Goal: Task Accomplishment & Management: Complete application form

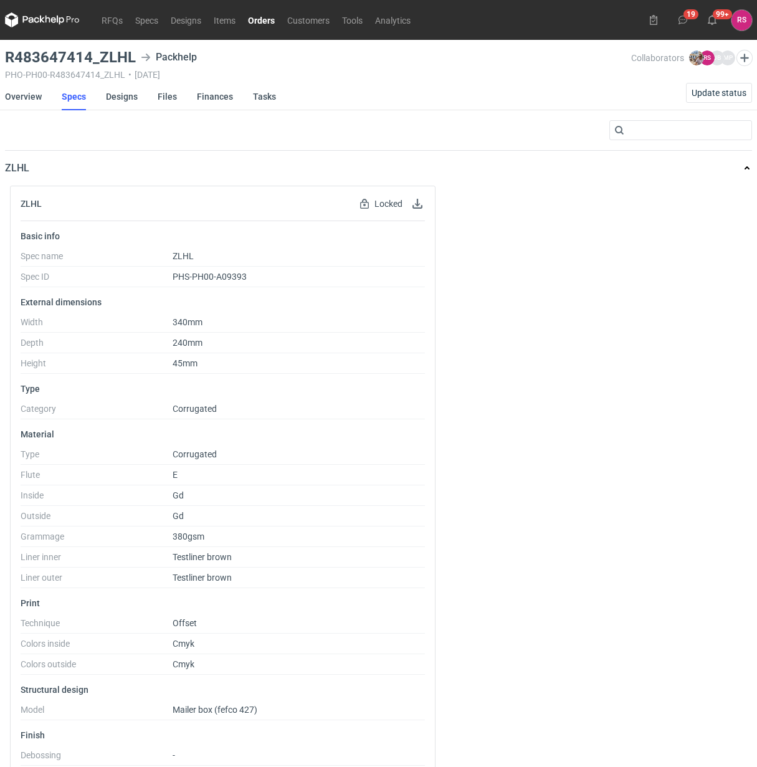
click at [263, 21] on link "Orders" at bounding box center [261, 19] width 39 height 15
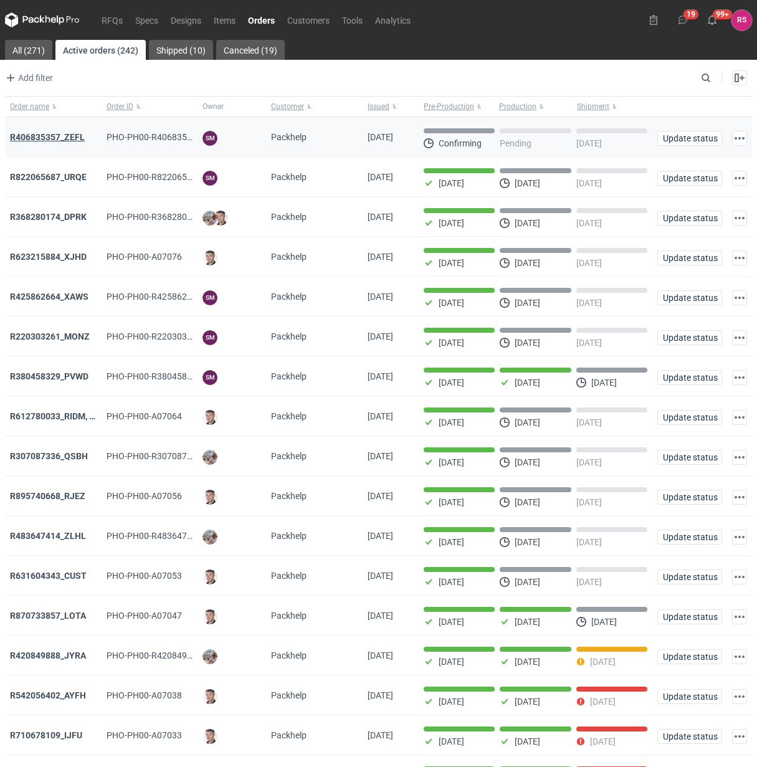
click at [50, 136] on strong "R406835357_ZEFL" at bounding box center [47, 137] width 75 height 10
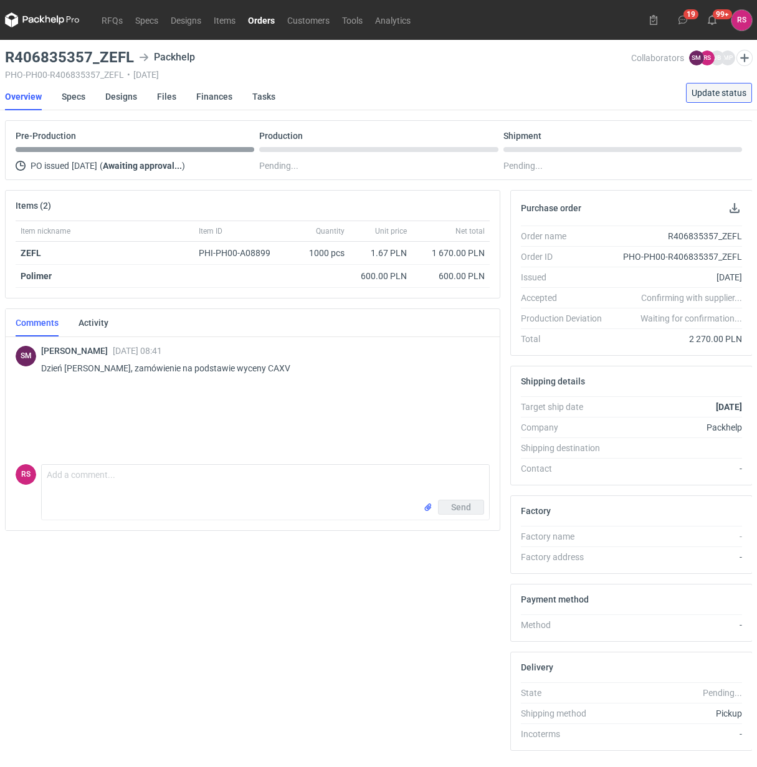
click at [726, 94] on span "Update status" at bounding box center [718, 92] width 55 height 9
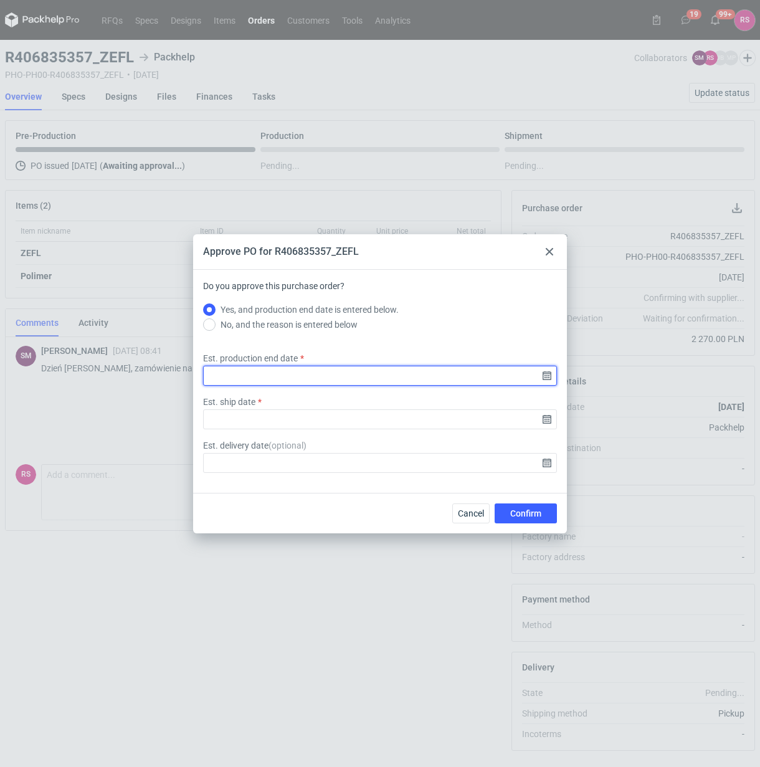
click at [547, 375] on input "Est. production end date" at bounding box center [380, 376] width 354 height 20
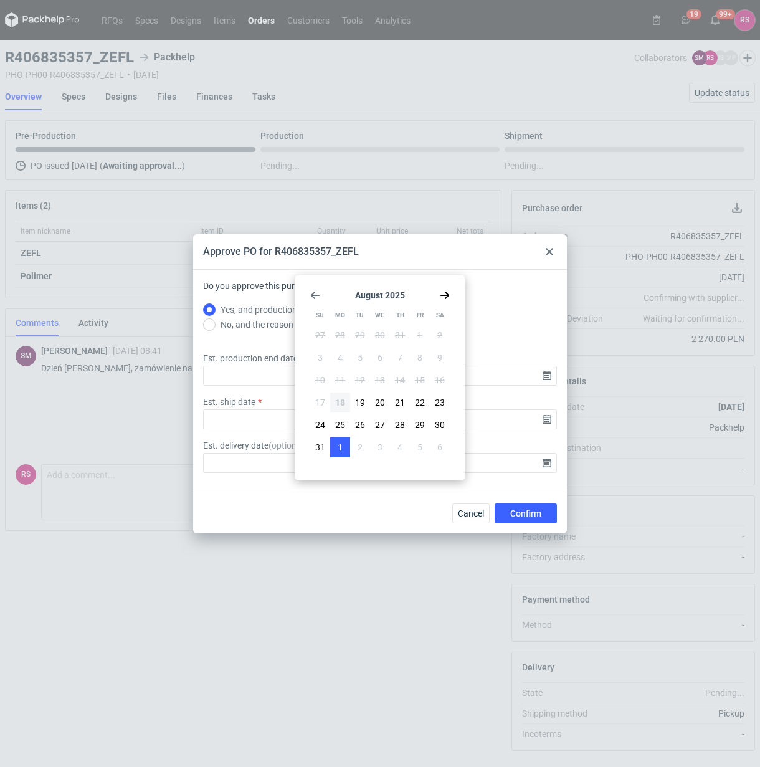
click at [340, 447] on span "1" at bounding box center [340, 447] width 5 height 12
type input "2025-09-01"
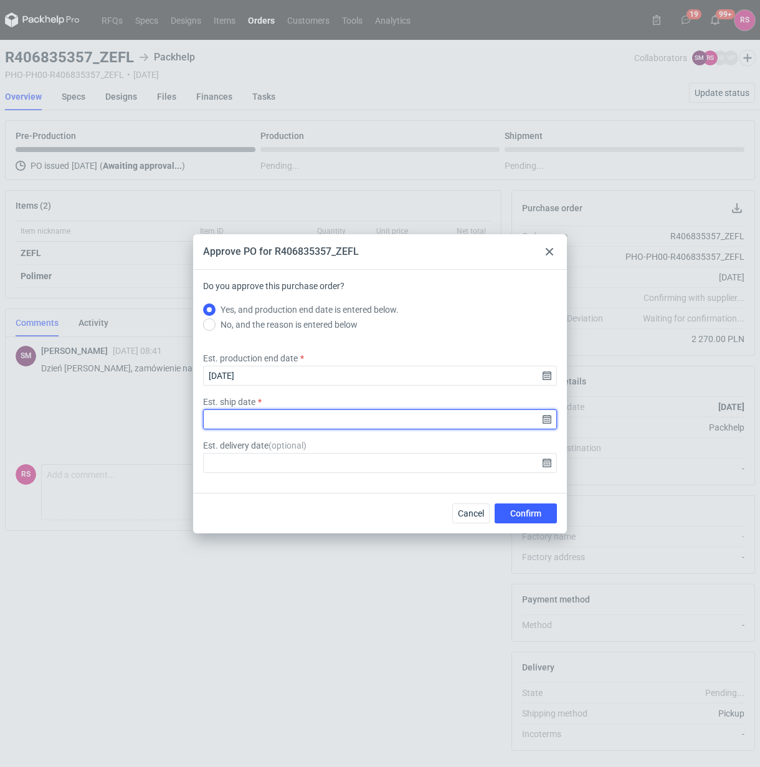
click at [544, 419] on input "Est. ship date" at bounding box center [380, 419] width 354 height 20
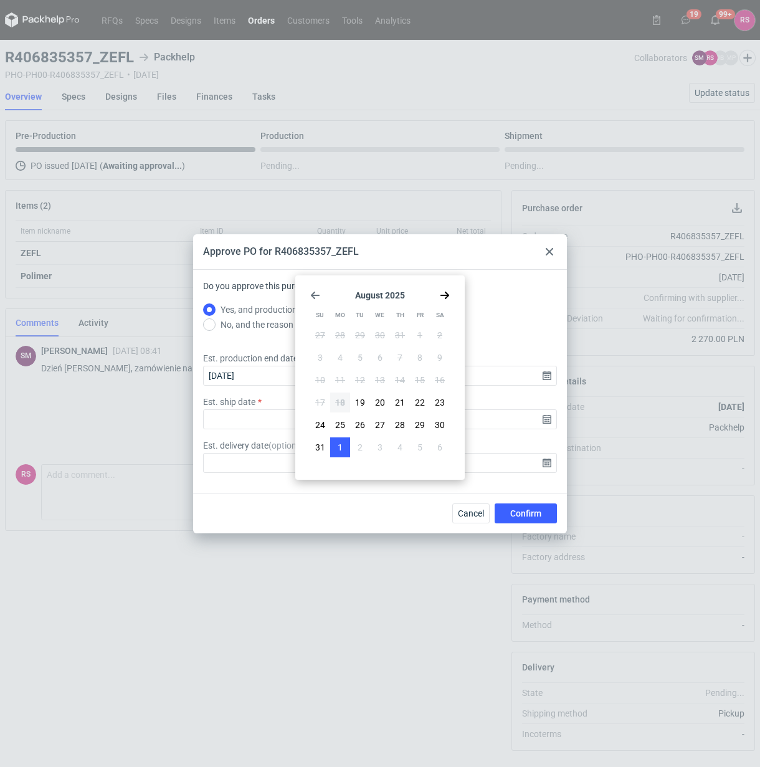
click at [344, 446] on button "1" at bounding box center [340, 447] width 20 height 20
type input "2025-09-01"
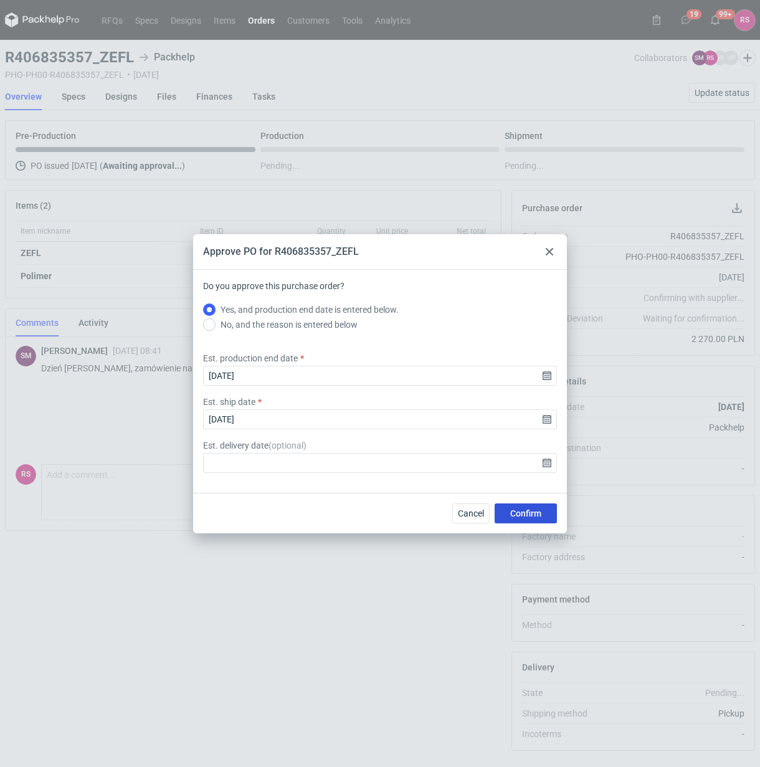
click at [526, 514] on span "Confirm" at bounding box center [525, 513] width 31 height 9
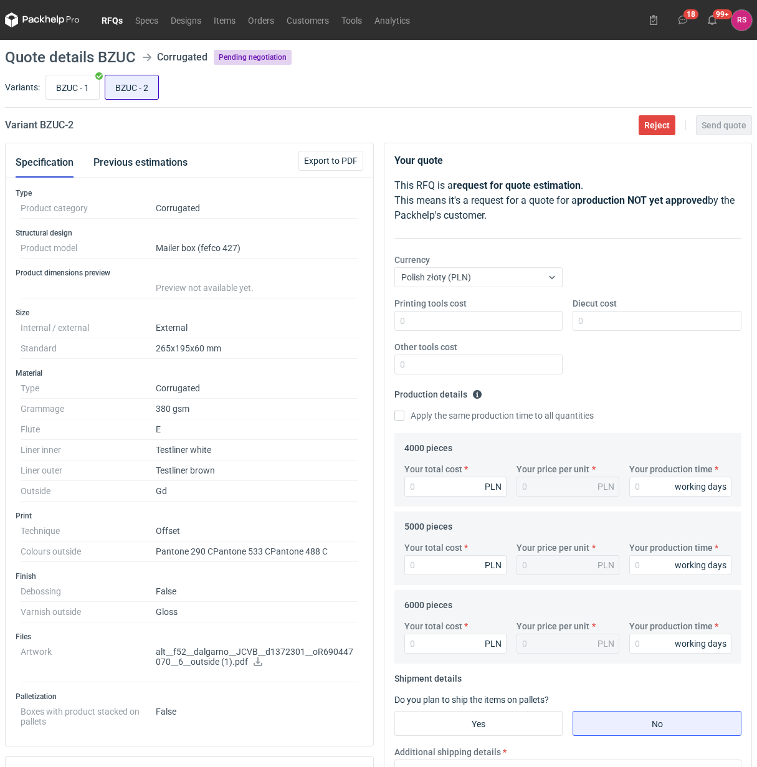
click at [131, 83] on input "BZUC - 2" at bounding box center [131, 87] width 53 height 24
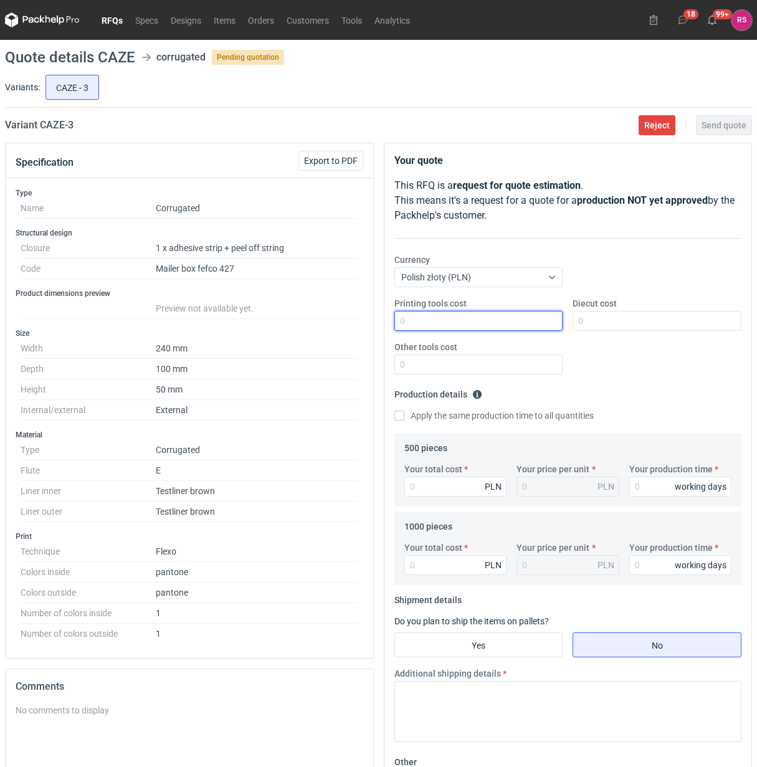
click at [475, 324] on input "Printing tools cost" at bounding box center [478, 321] width 169 height 20
type input "1100"
type input "400"
click at [394, 410] on input "Apply the same production time to all quantities" at bounding box center [399, 415] width 10 height 10
checkbox input "true"
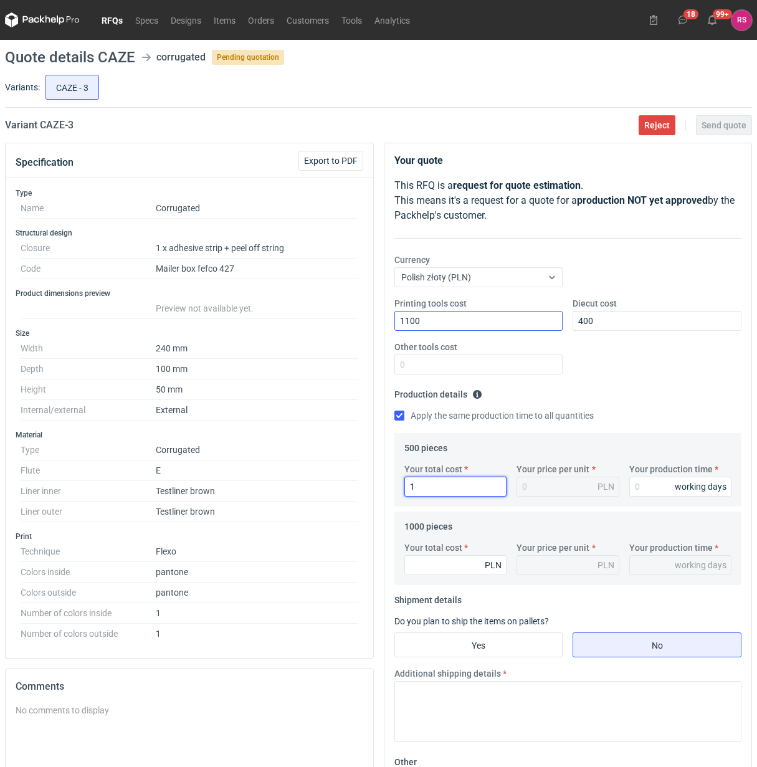
type input "17"
type input "0.03"
type input "1700"
type input "3.4"
type input "1700"
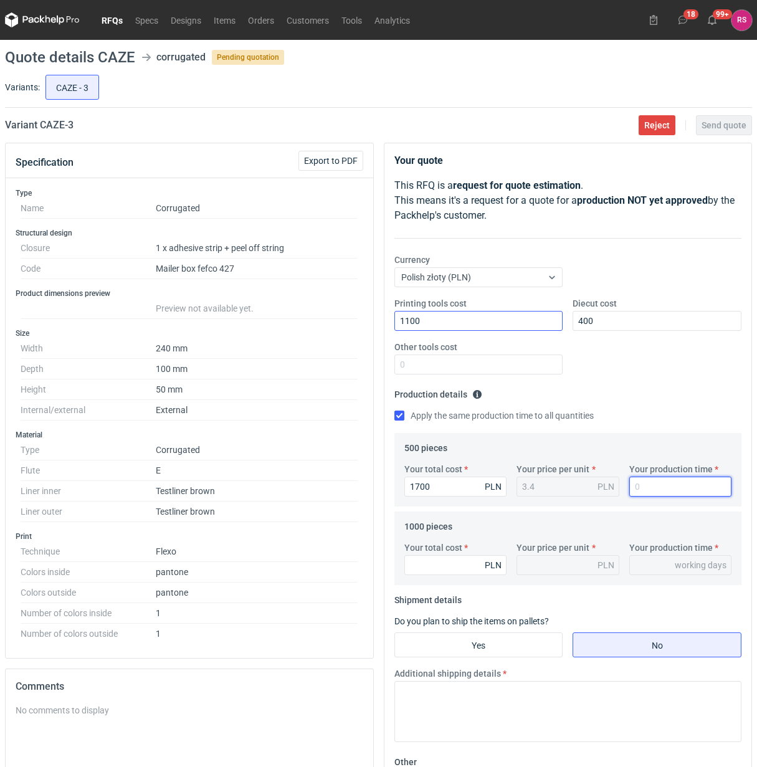
type input "1"
type input "15"
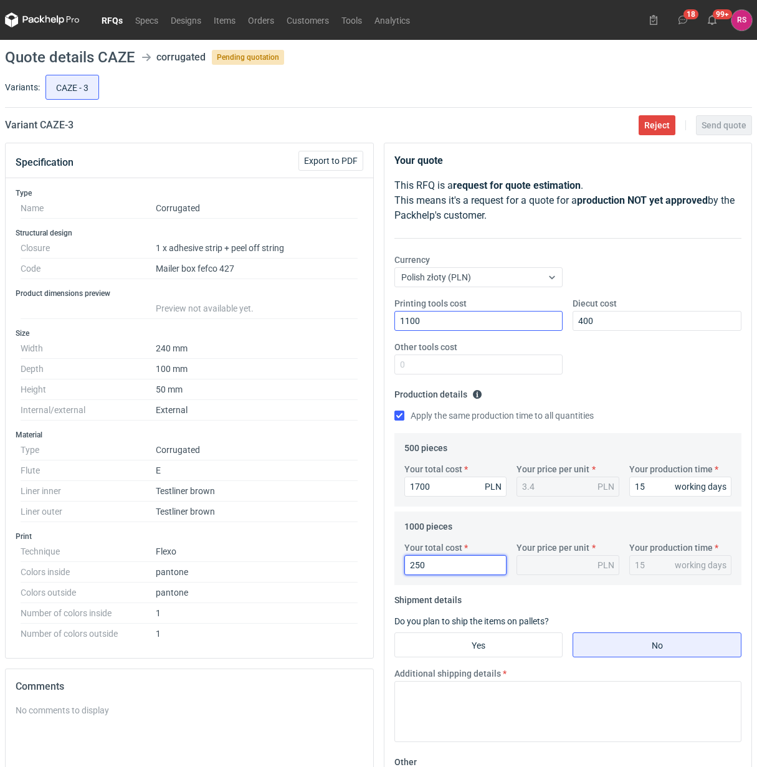
type input "2500"
type input "2.5"
type input "2500"
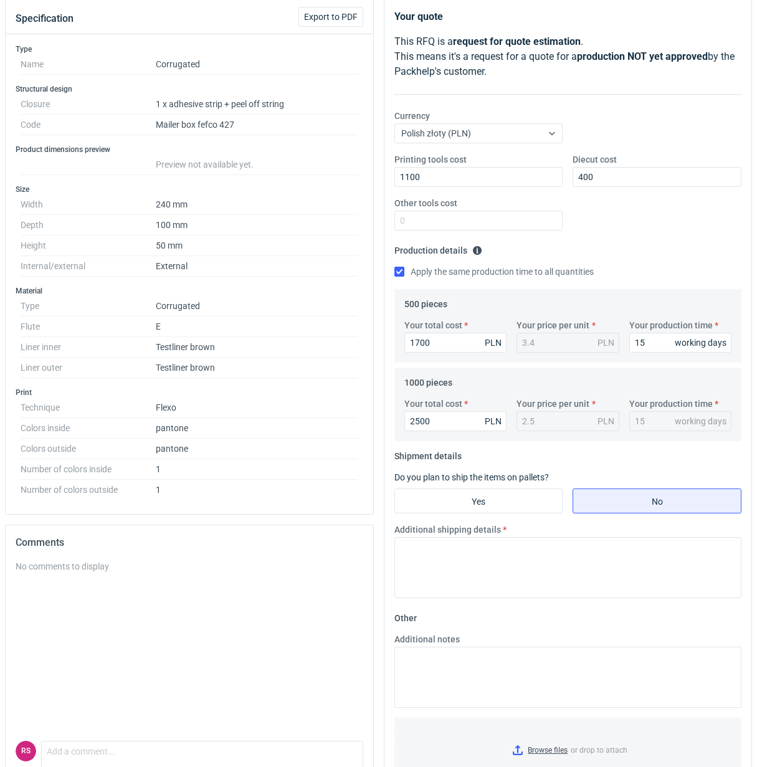
scroll to position [156, 0]
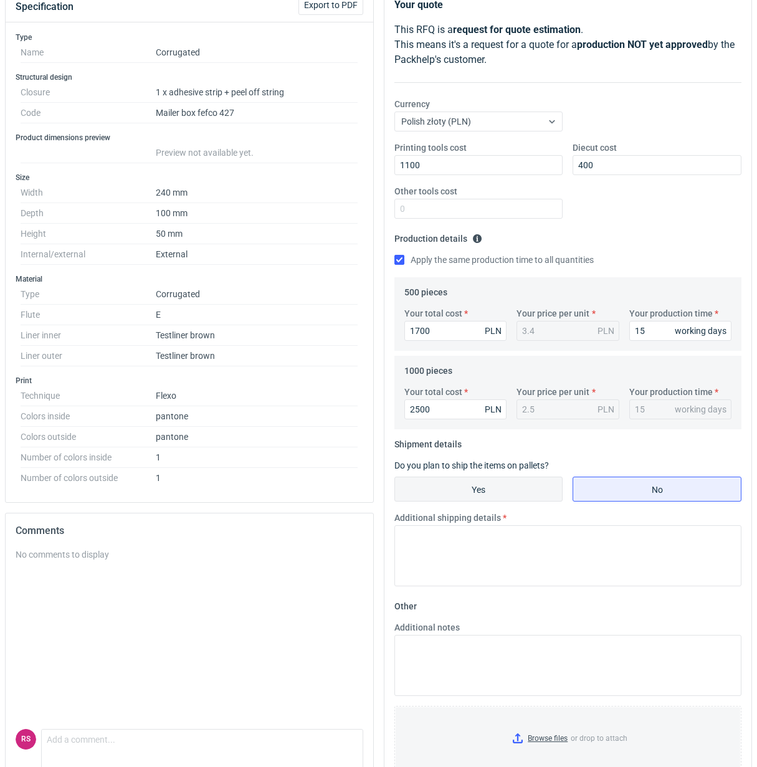
click at [497, 486] on input "Yes" at bounding box center [479, 489] width 168 height 24
radio input "true"
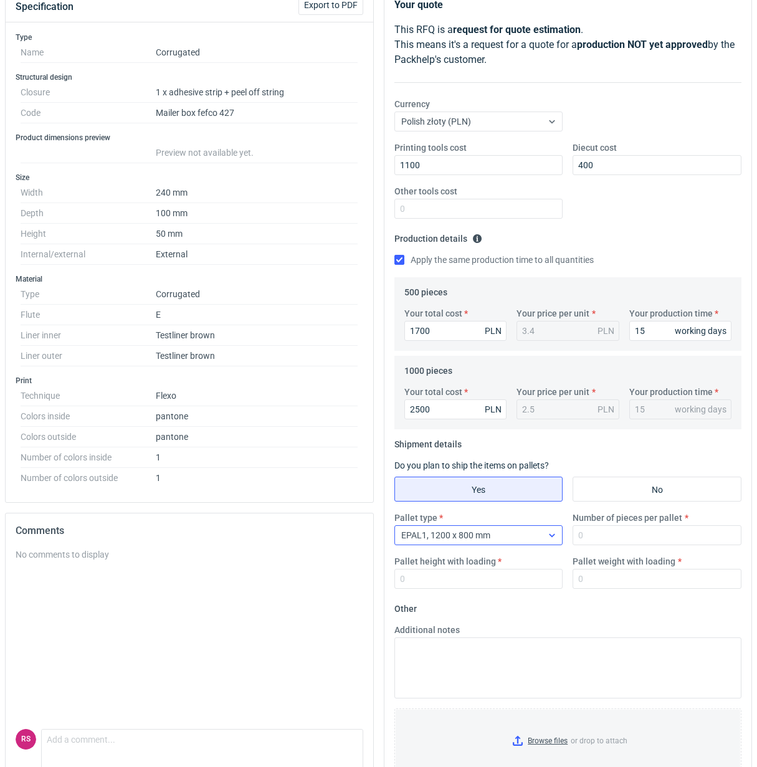
click at [552, 539] on icon at bounding box center [552, 535] width 10 height 10
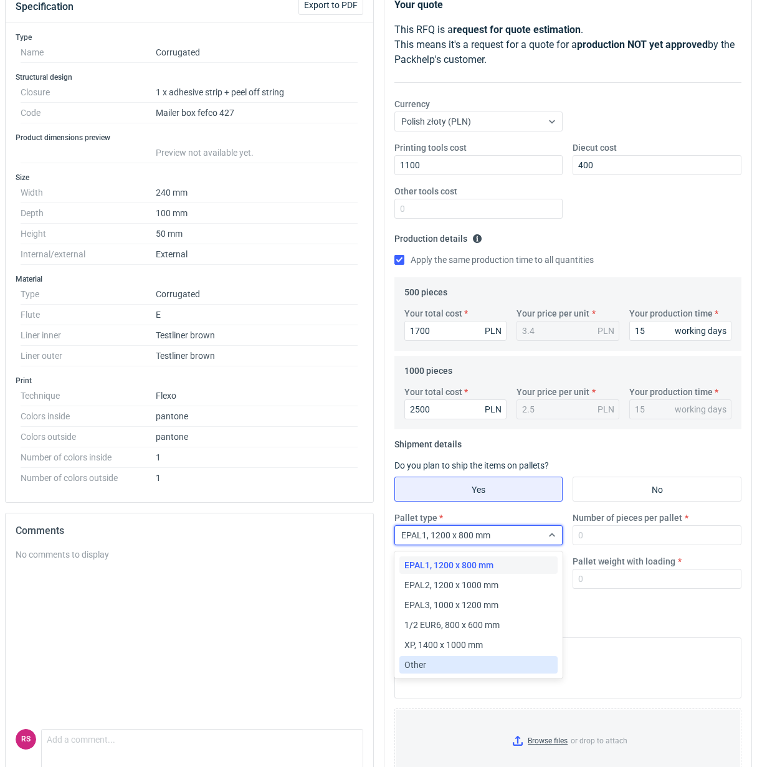
click at [427, 661] on div "Other" at bounding box center [478, 664] width 149 height 12
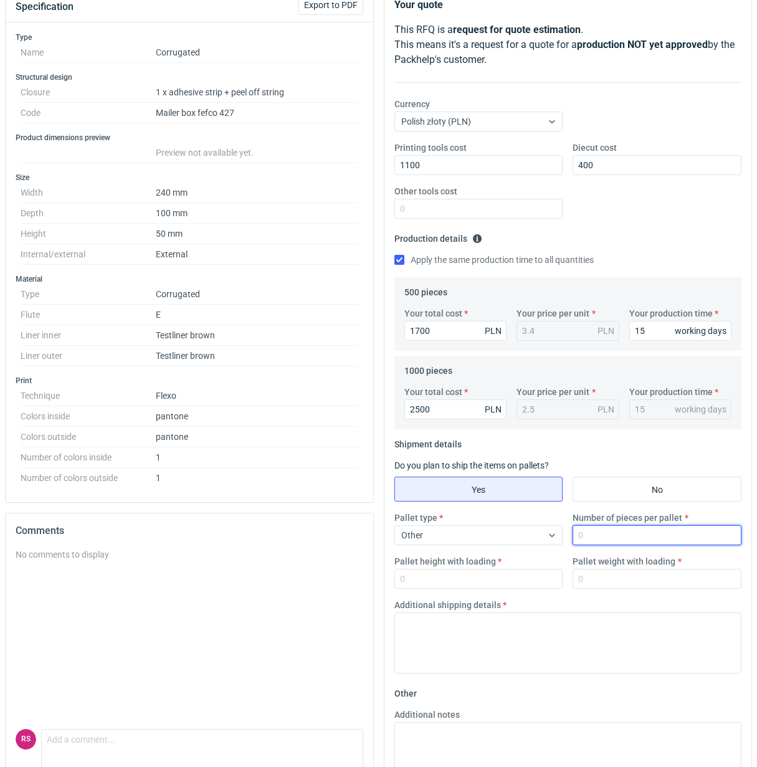
click at [632, 536] on input "Number of pieces per pallet" at bounding box center [656, 535] width 169 height 20
type input "1000"
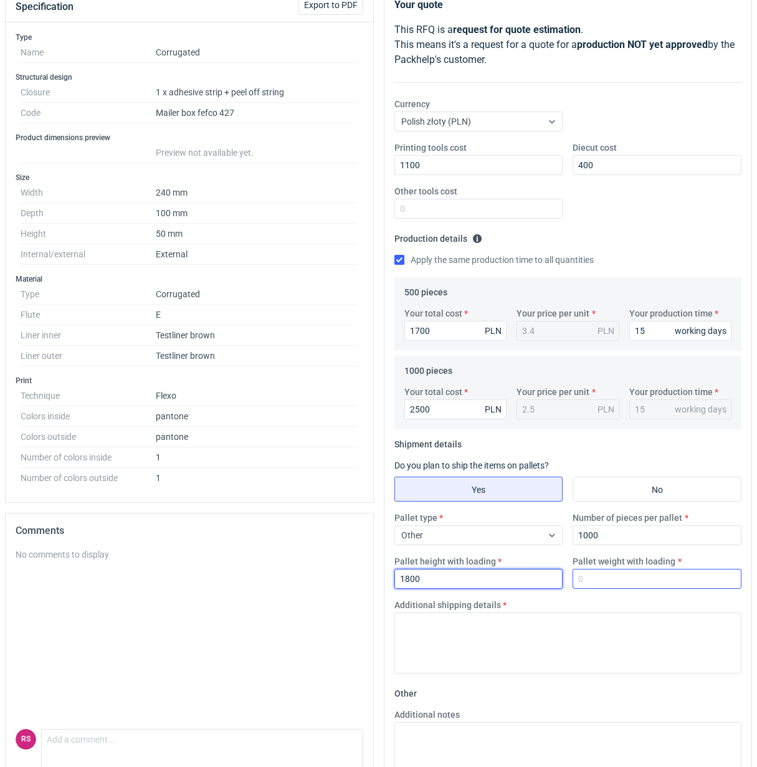
type input "1800"
click at [629, 583] on input "Pallet weight with loading" at bounding box center [656, 579] width 169 height 20
type input "300"
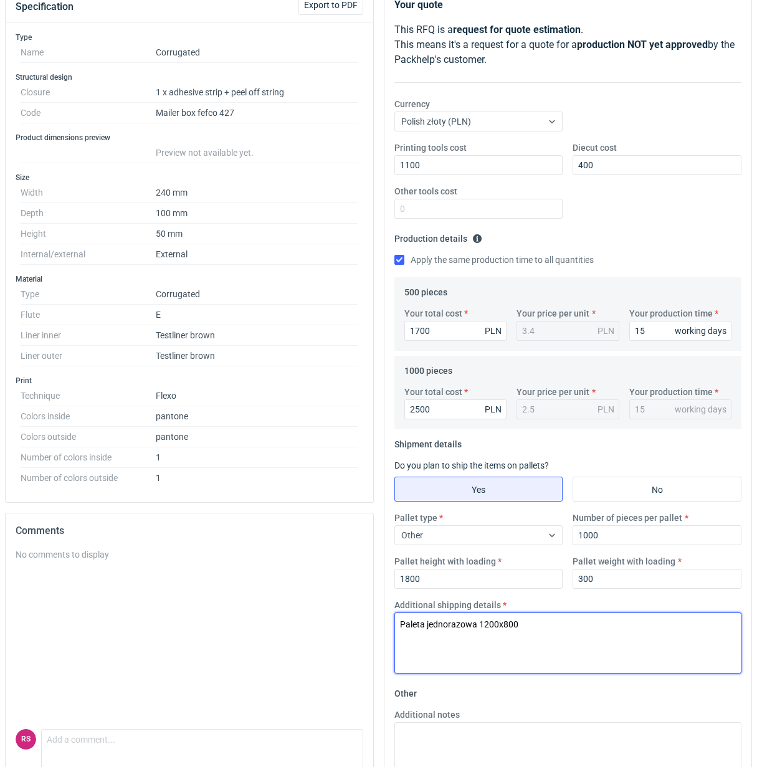
drag, startPoint x: 524, startPoint y: 627, endPoint x: 340, endPoint y: 637, distance: 184.0
click at [340, 637] on div "Specification Export to PDF Type Name Corrugated Structural design Closure 1 x …" at bounding box center [378, 437] width 757 height 901
click at [646, 638] on textarea "Paleta jednorazowa 1200x800" at bounding box center [568, 642] width 348 height 61
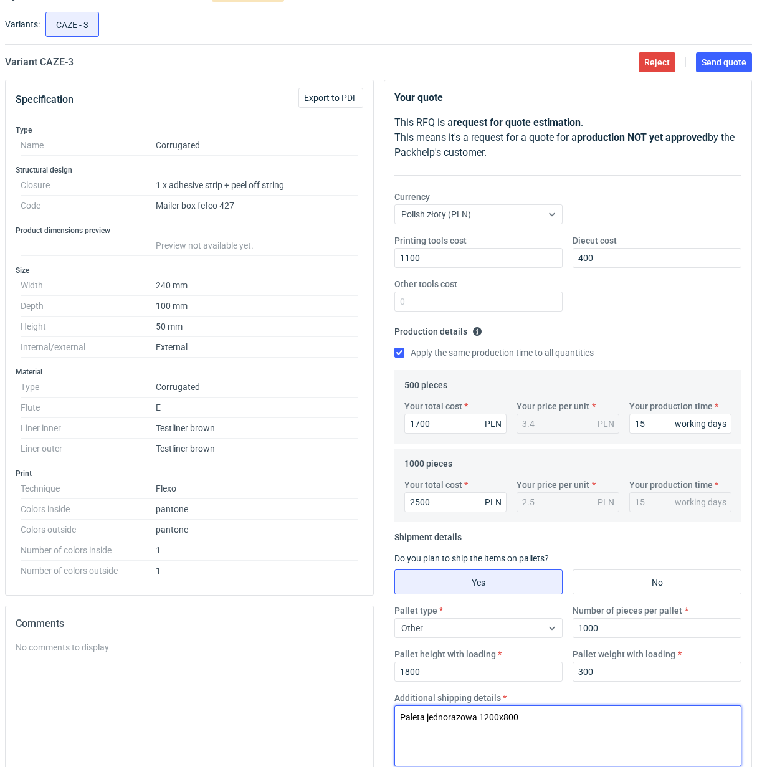
scroll to position [0, 0]
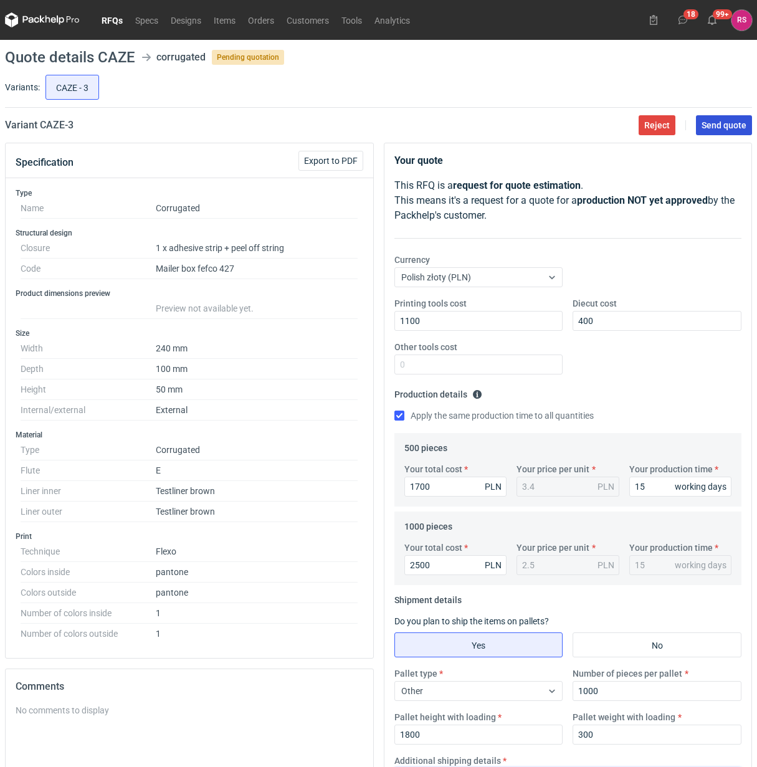
type textarea "Paleta jednorazowa 1200x800"
click at [731, 122] on span "Send quote" at bounding box center [723, 125] width 45 height 9
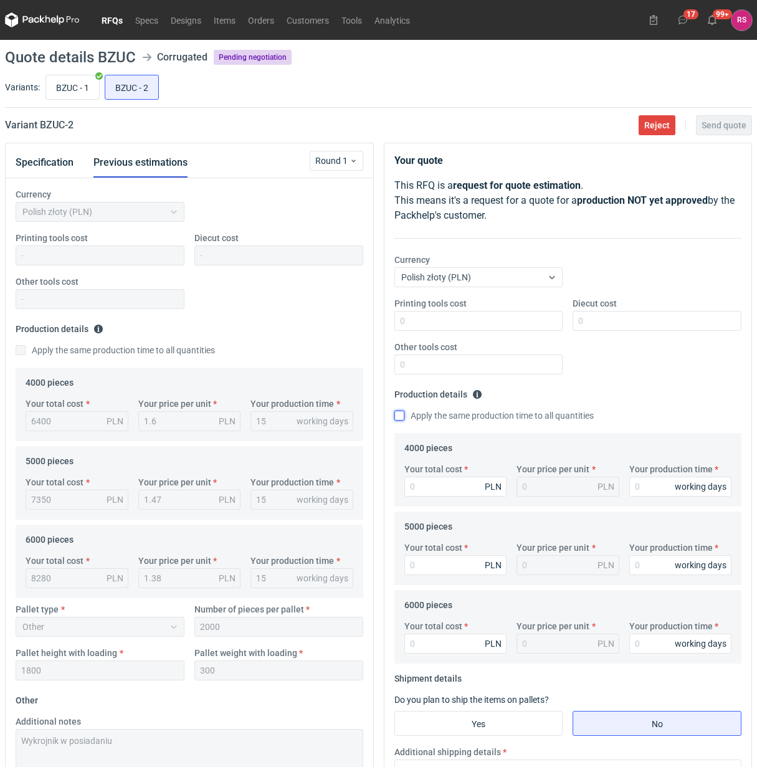
click at [396, 418] on input "Apply the same production time to all quantities" at bounding box center [399, 415] width 10 height 10
checkbox input "true"
click at [437, 486] on input "Your total cost" at bounding box center [455, 486] width 103 height 20
type input "5920"
type input "1.48"
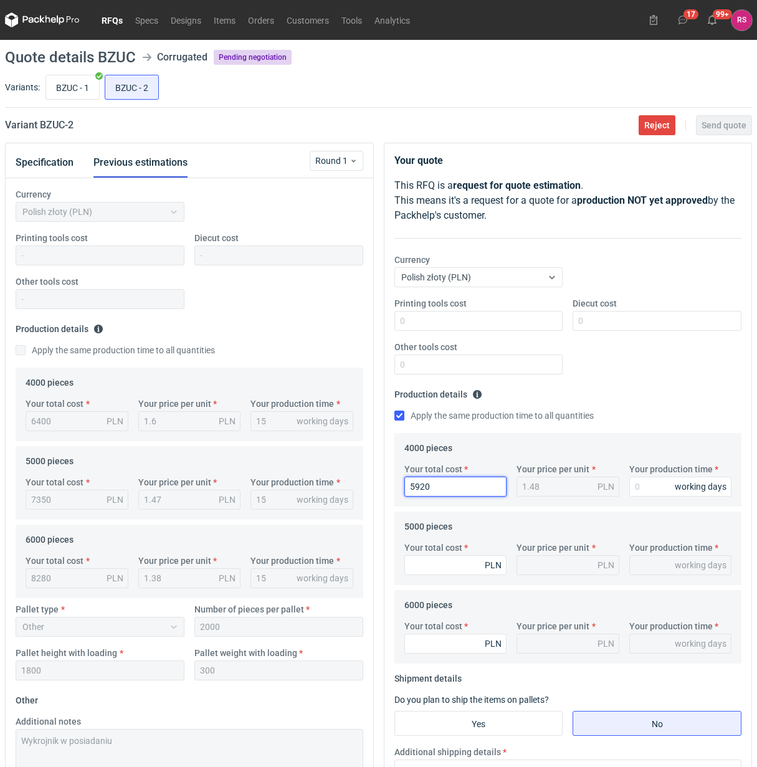
type input "5920"
type input "1"
type input "15"
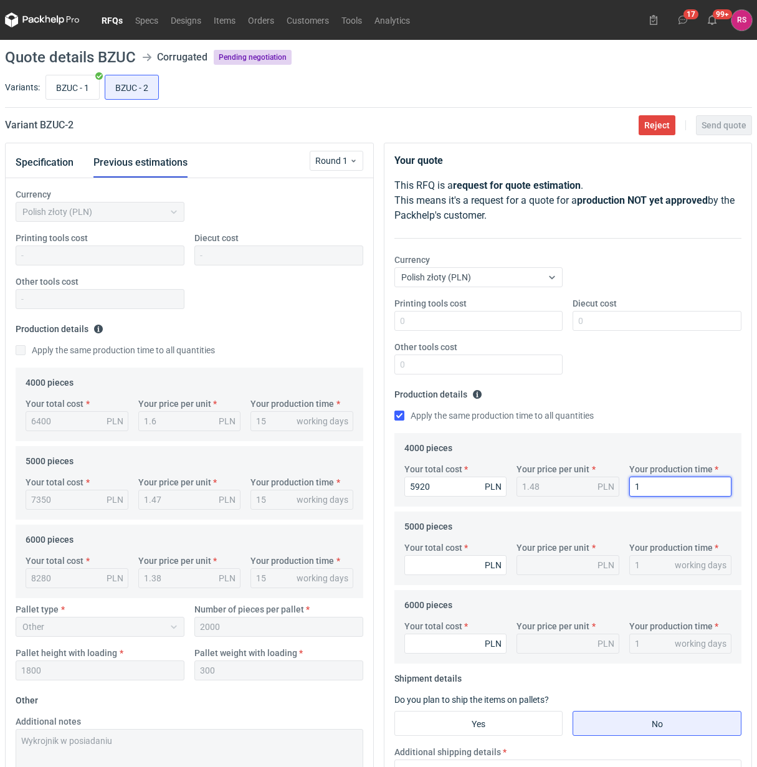
type input "15"
type input "1"
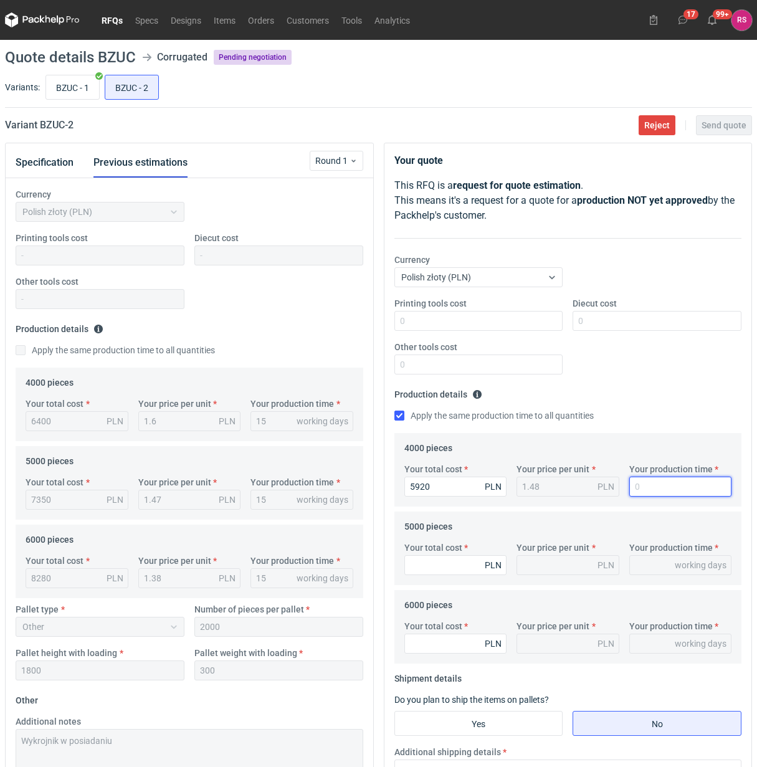
type input "2"
type input "20"
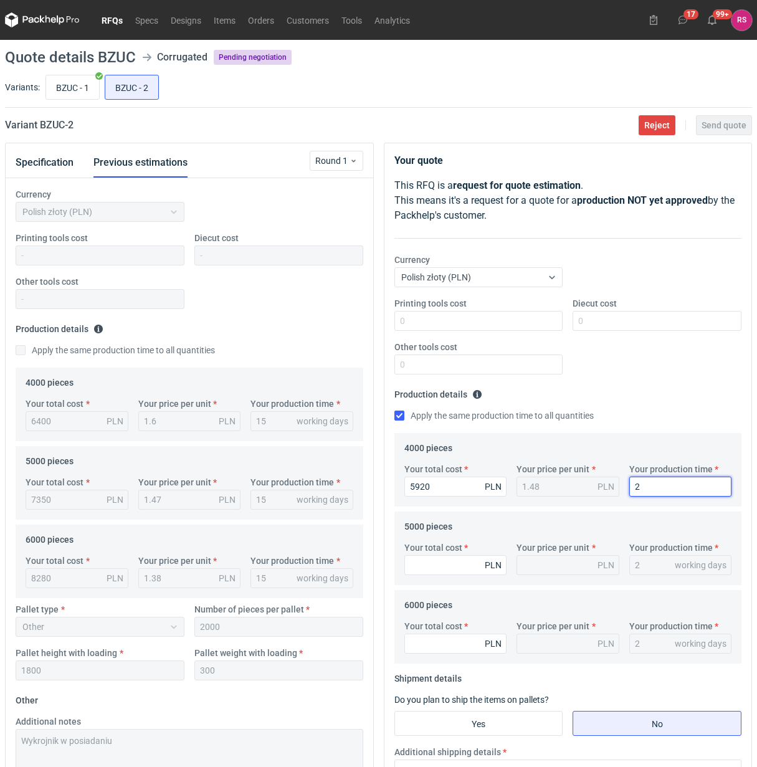
type input "20"
type input "6850"
type input "1.37"
type input "6850"
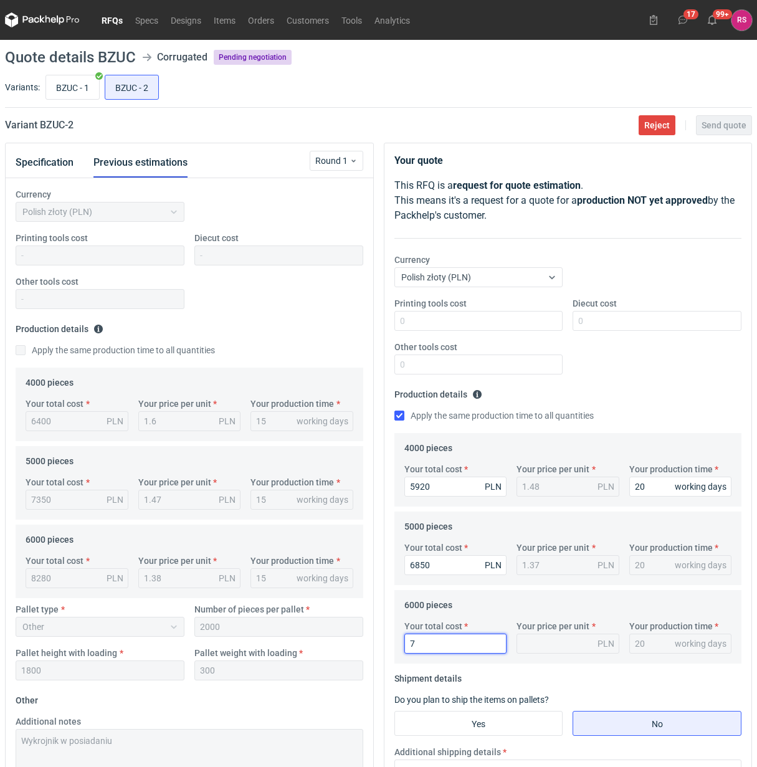
type input "77"
type input "0.01"
type input "7740"
type input "1.29"
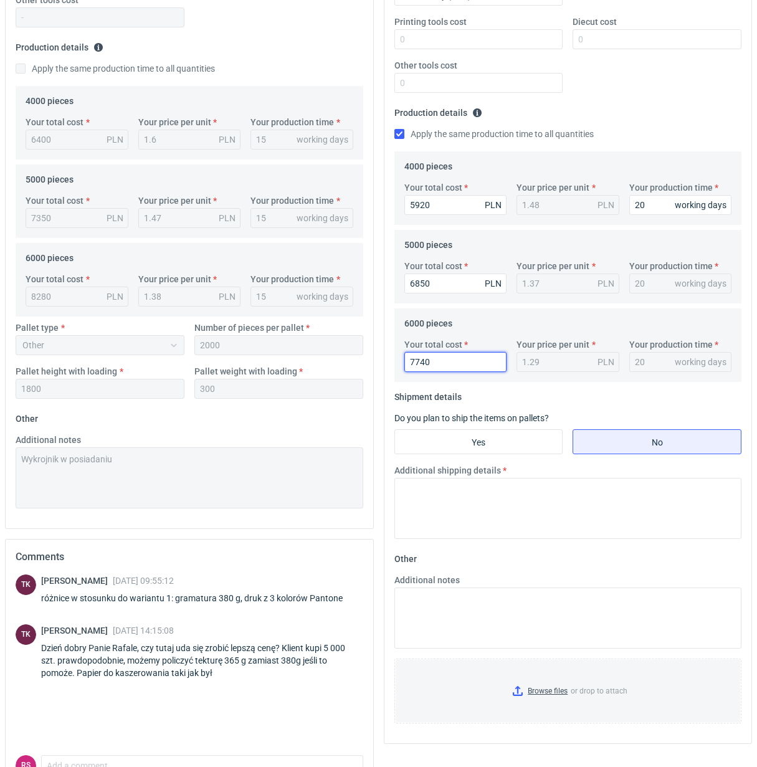
scroll to position [311, 0]
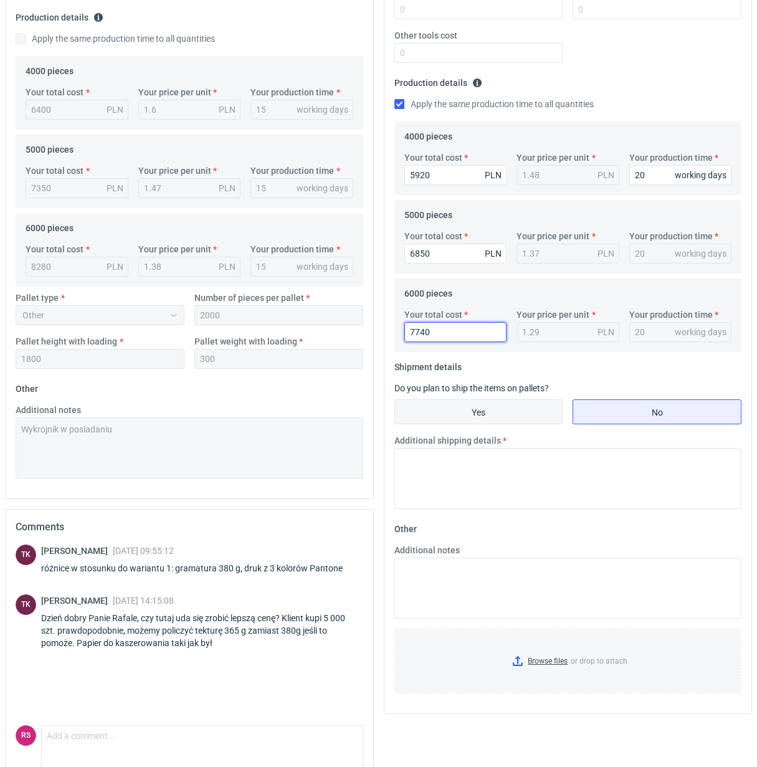
type input "7740"
click at [490, 409] on input "Yes" at bounding box center [479, 412] width 168 height 24
radio input "true"
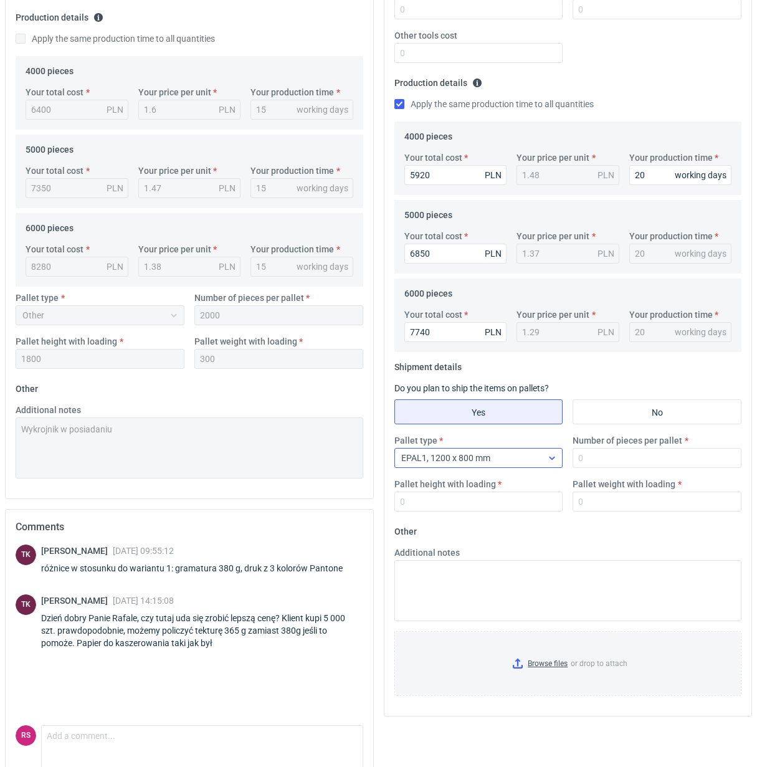
click at [549, 459] on icon at bounding box center [552, 458] width 10 height 10
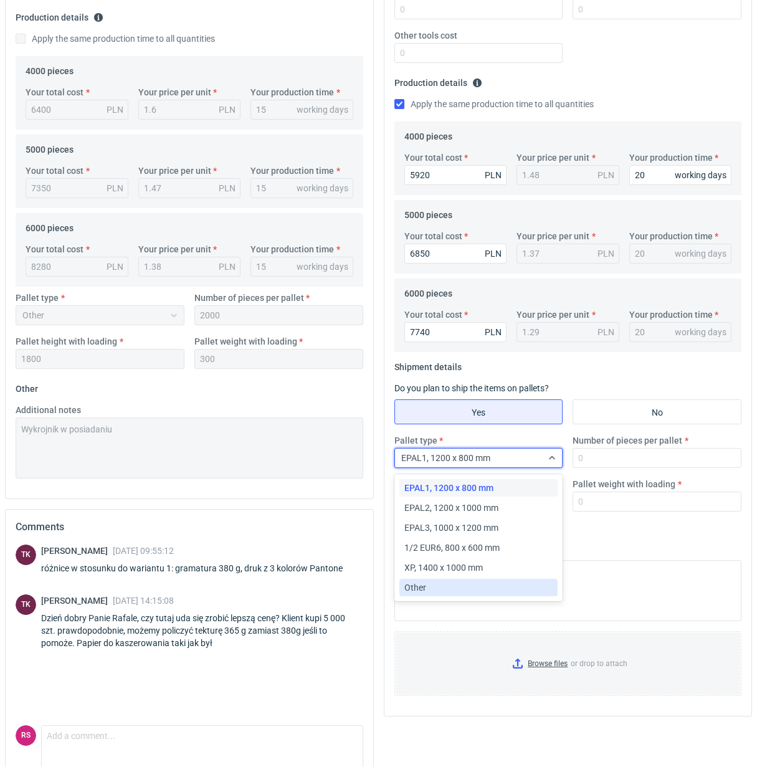
click at [444, 589] on div "Other" at bounding box center [478, 587] width 149 height 12
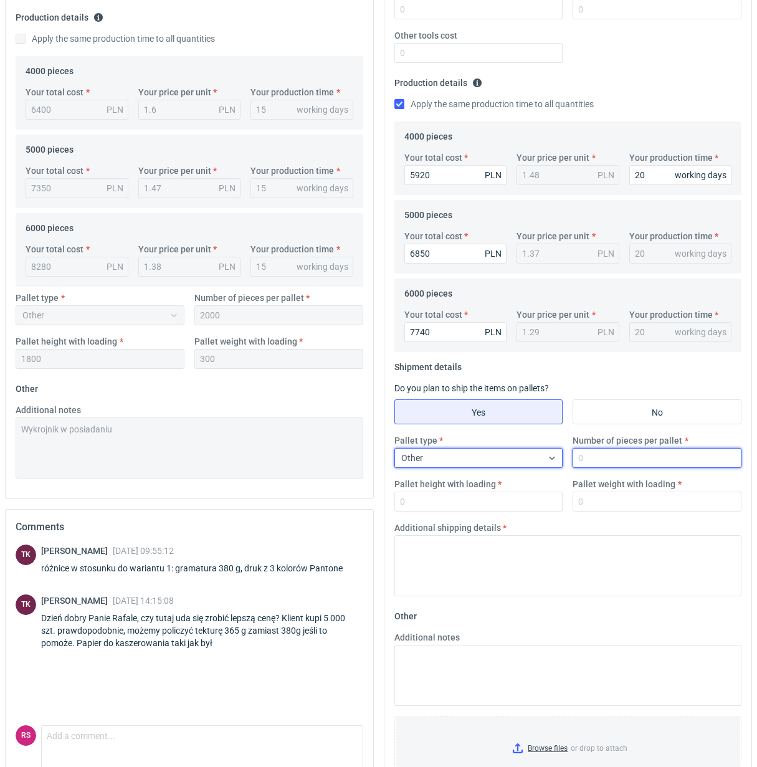
click at [603, 462] on input "Number of pieces per pallet" at bounding box center [656, 458] width 169 height 20
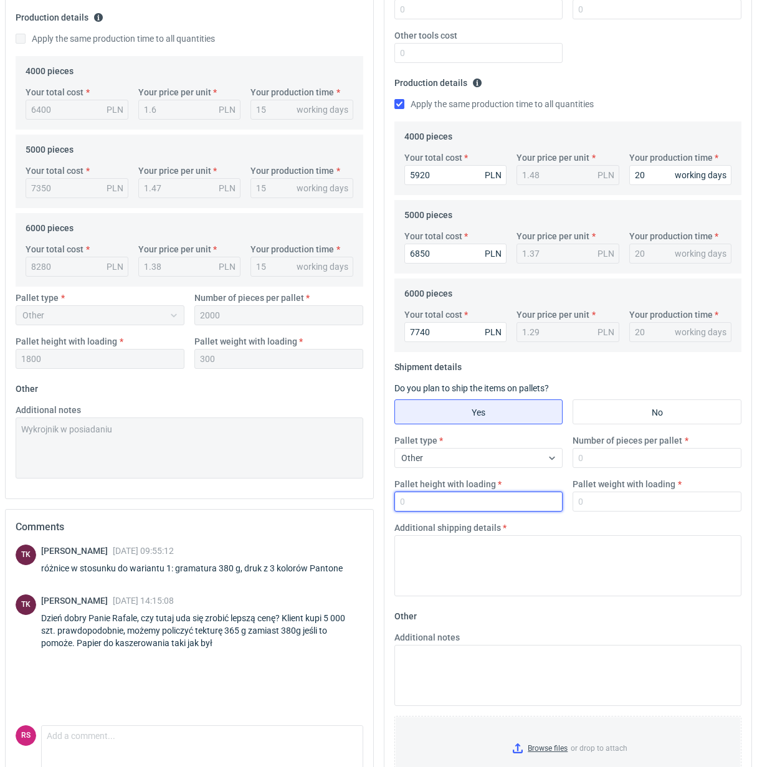
click at [483, 508] on input "Pallet height with loading" at bounding box center [478, 501] width 169 height 20
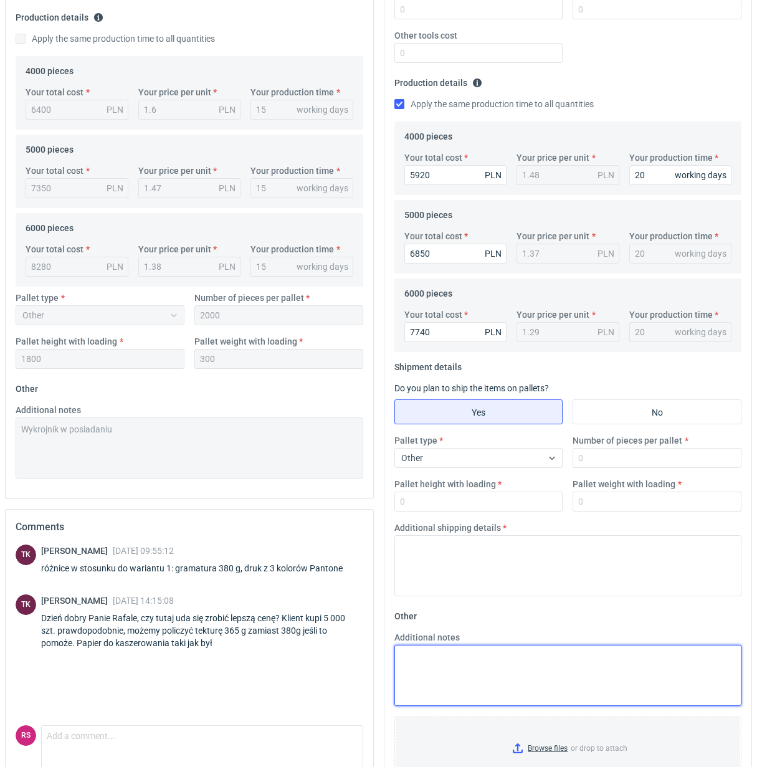
click at [457, 677] on textarea "Additional notes" at bounding box center [568, 675] width 348 height 61
paste textarea "Fala E biała 120/100 gsm / GD2 210gsm"
type textarea "Fala E biała 120/100 gsm / GD2 210gsm"
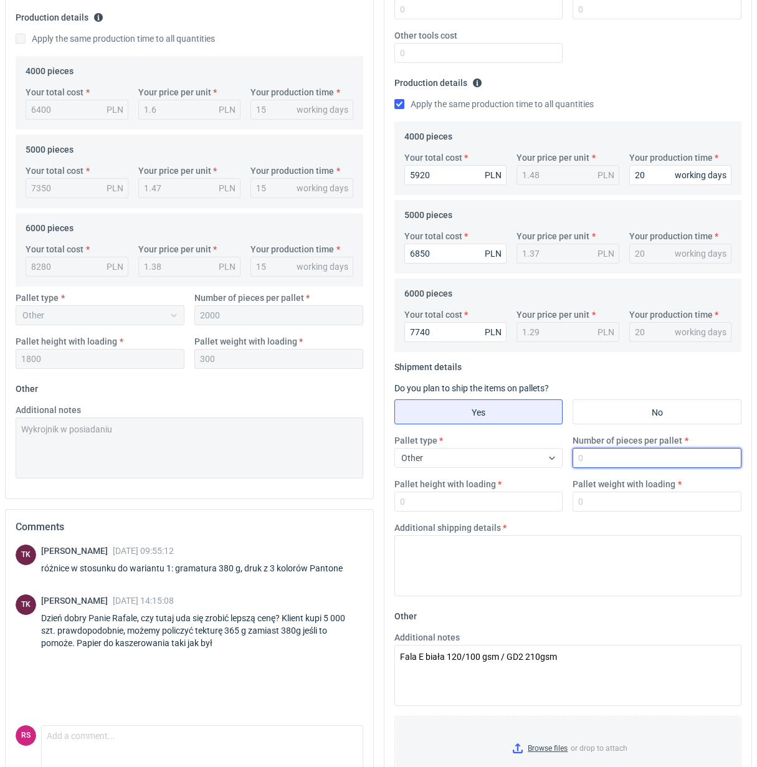
click at [633, 462] on input "Number of pieces per pallet" at bounding box center [656, 458] width 169 height 20
type input "2000"
type input "1800"
type input "300"
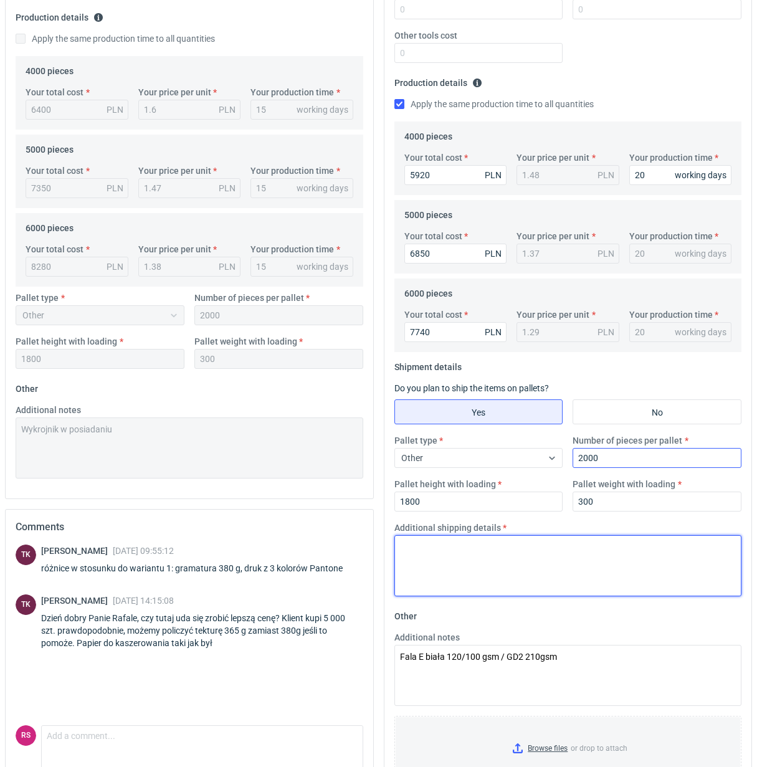
paste textarea "Fala E biała 120/100 gsm / GD2 210gsm"
type textarea "F"
type textarea "Palety jednorazowe 1200x800"
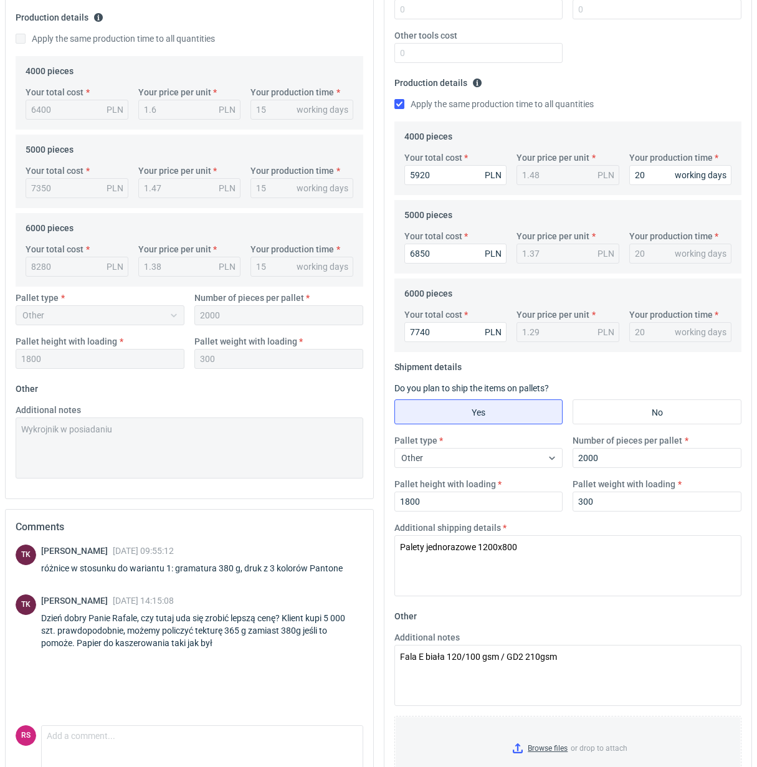
click at [259, 688] on div "TK Tomasz Kubiak 28 Apr 2025 09:55:12 różnice w stosunku do wariantu 1: gramatu…" at bounding box center [190, 634] width 348 height 181
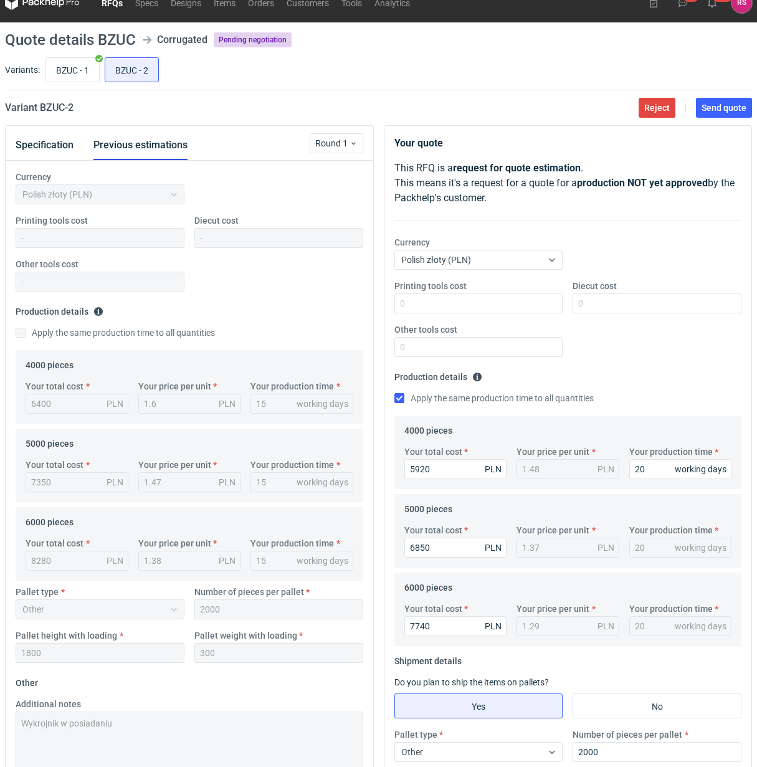
scroll to position [0, 0]
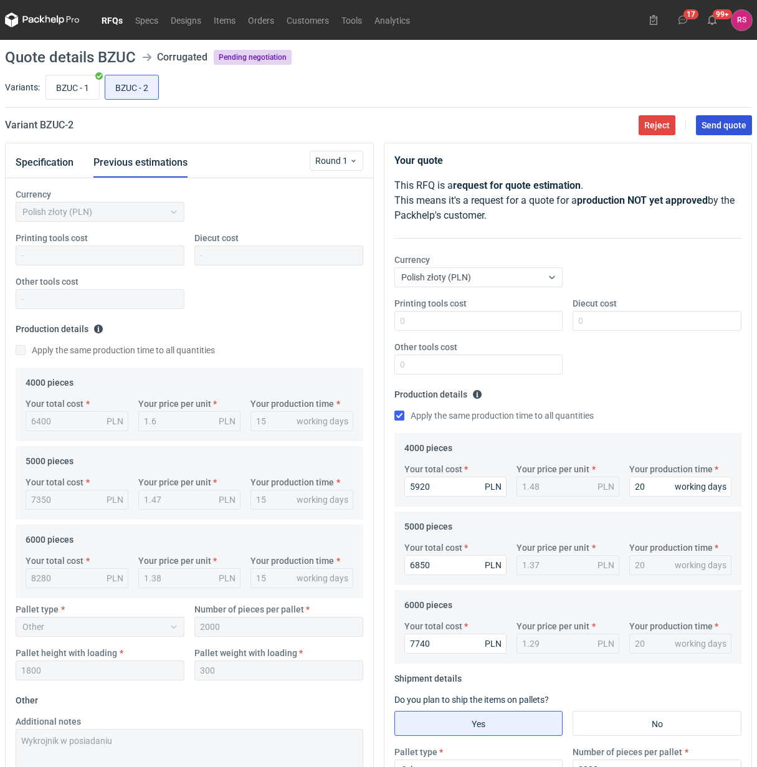
click at [727, 126] on span "Send quote" at bounding box center [723, 125] width 45 height 9
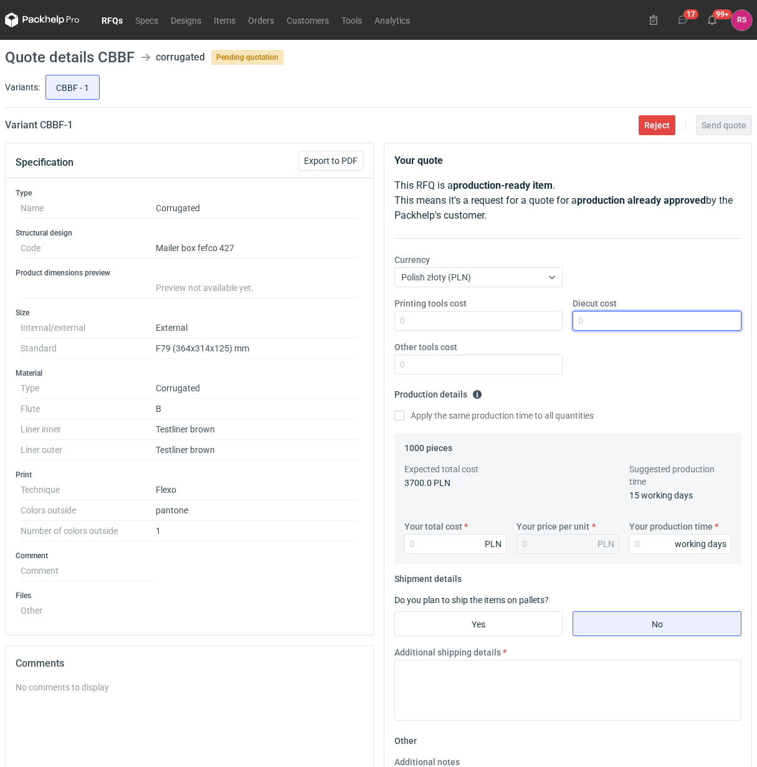
click at [618, 323] on input "Diecut cost" at bounding box center [656, 321] width 169 height 20
type input "650"
click at [394, 410] on input "Apply the same production time to all quantities" at bounding box center [399, 415] width 10 height 10
checkbox input "true"
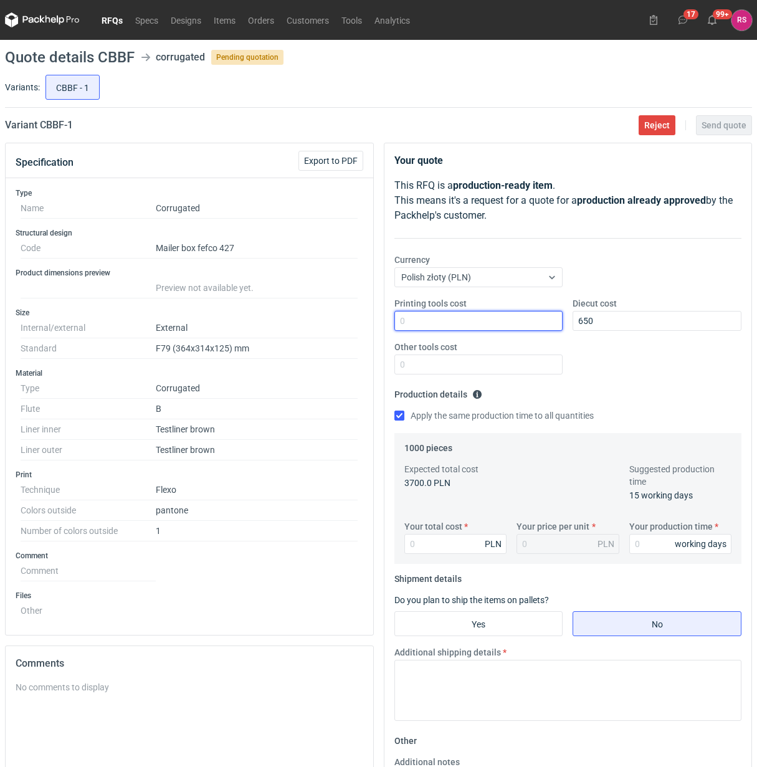
click at [443, 322] on input "Printing tools cost" at bounding box center [478, 321] width 169 height 20
type input "1600"
type input "19"
type input "0.02"
type input "197"
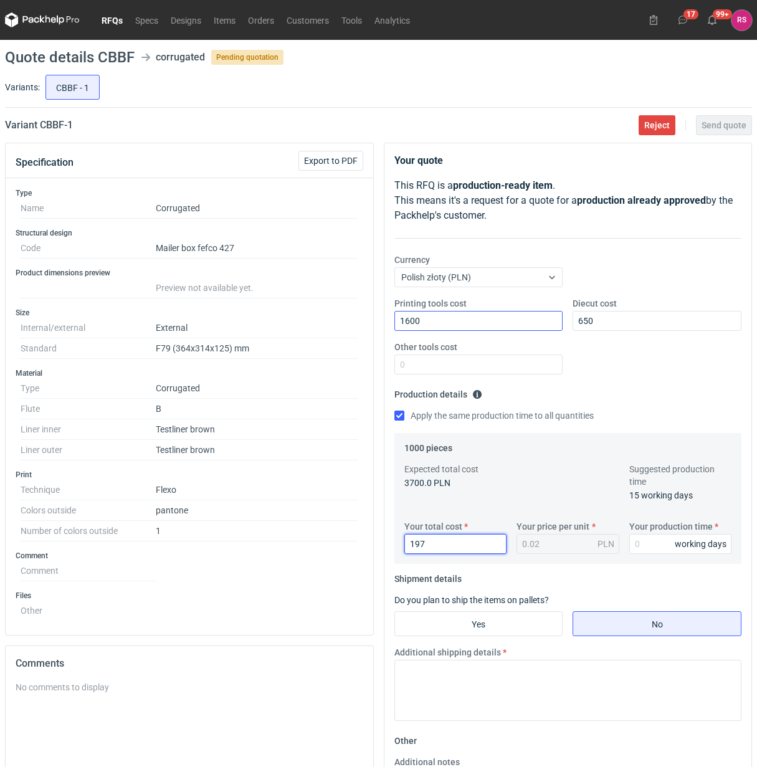
type input "0.2"
type input "1970"
type input "1.97"
type input "1970"
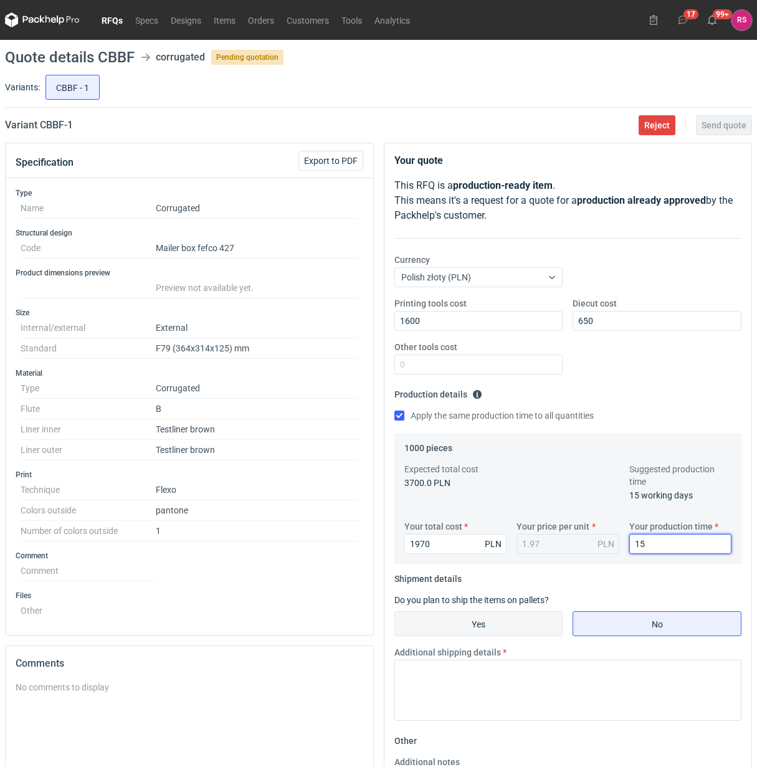
type input "15"
click at [487, 627] on input "Yes" at bounding box center [479, 624] width 168 height 24
radio input "true"
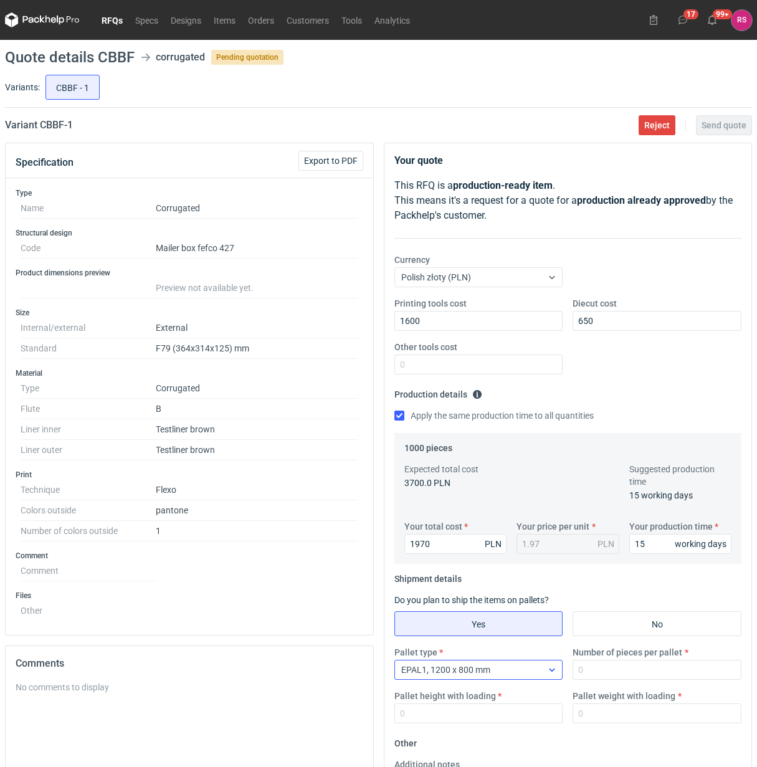
click at [515, 671] on div "EPAL1, 1200 x 800 mm" at bounding box center [469, 669] width 148 height 17
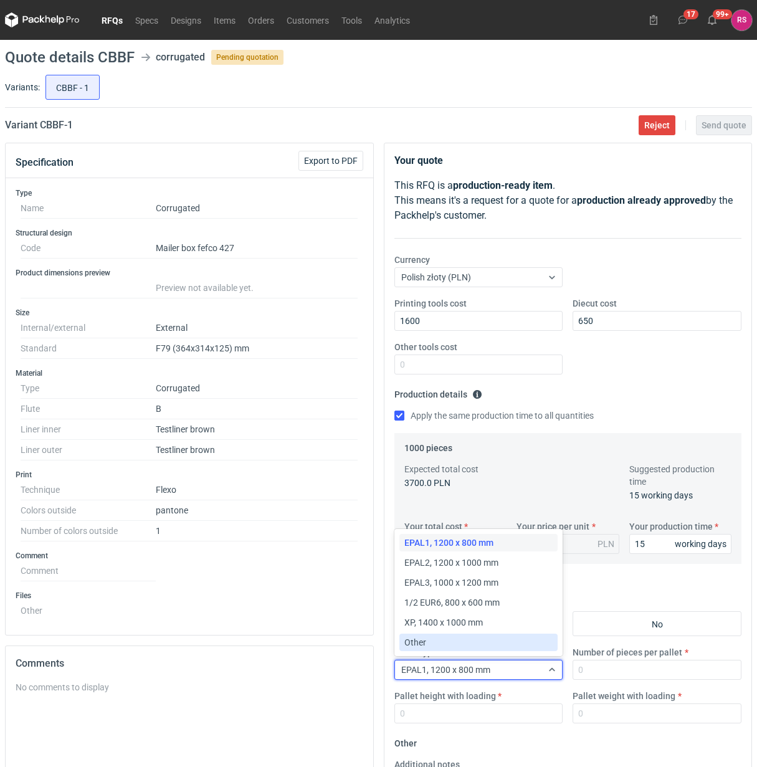
click at [465, 643] on div "Other" at bounding box center [478, 642] width 149 height 12
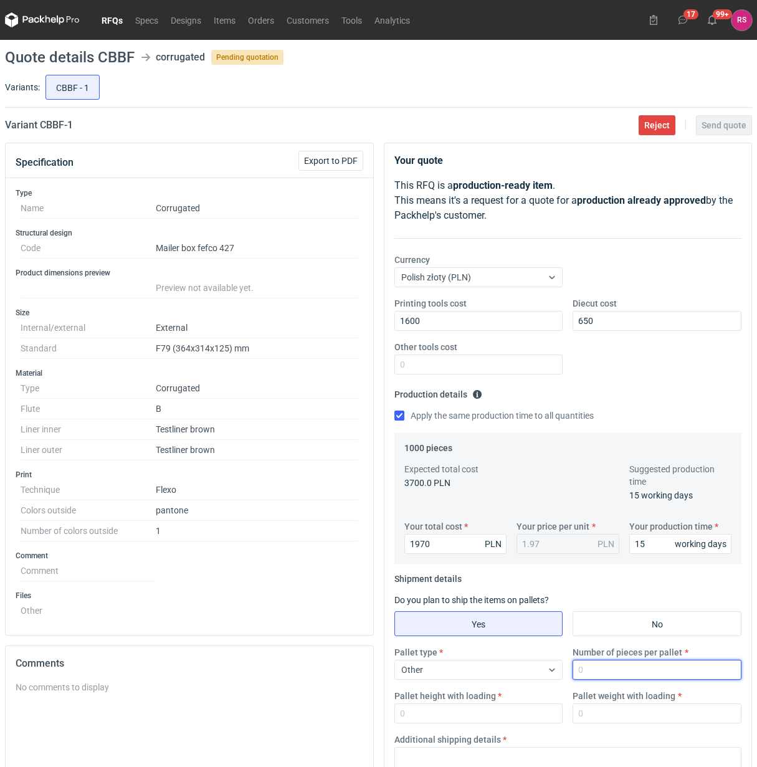
click at [630, 671] on input "Number of pieces per pallet" at bounding box center [656, 670] width 169 height 20
type input "500"
type input "1800"
type input "250"
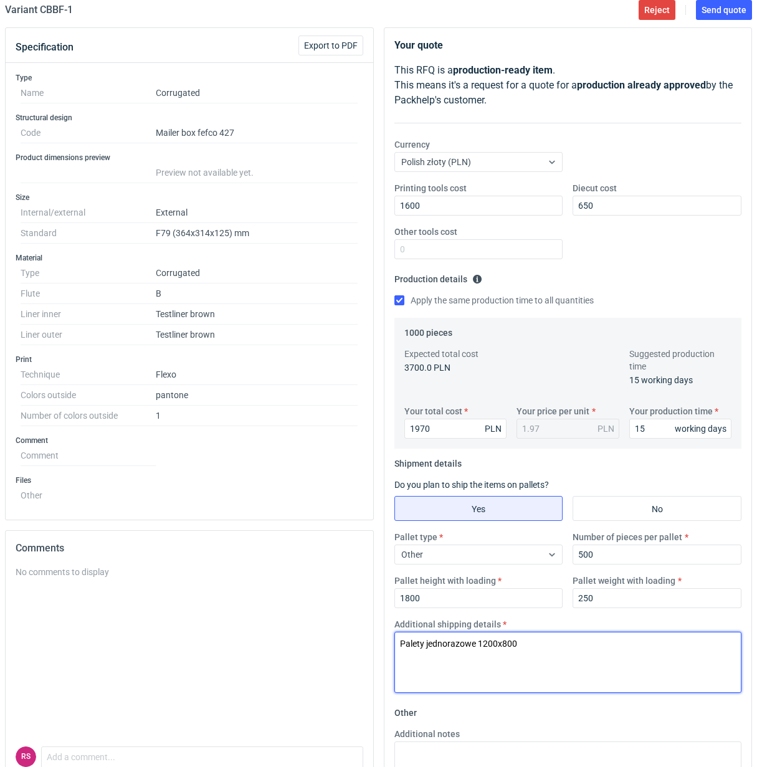
scroll to position [234, 0]
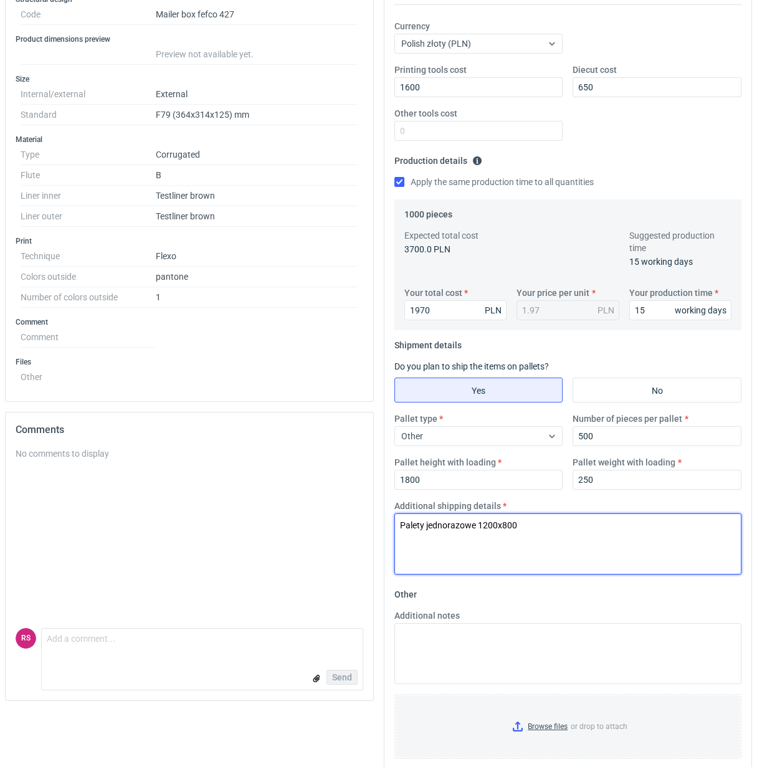
drag, startPoint x: 504, startPoint y: 528, endPoint x: 513, endPoint y: 528, distance: 8.1
click at [511, 528] on textarea "Palety jednorazowe 1200x800" at bounding box center [568, 543] width 348 height 61
click at [637, 522] on textarea "Palety jednorazowe 1200x900" at bounding box center [568, 543] width 348 height 61
click at [625, 536] on textarea "Palety jednorazowe 1200x900" at bounding box center [568, 543] width 348 height 61
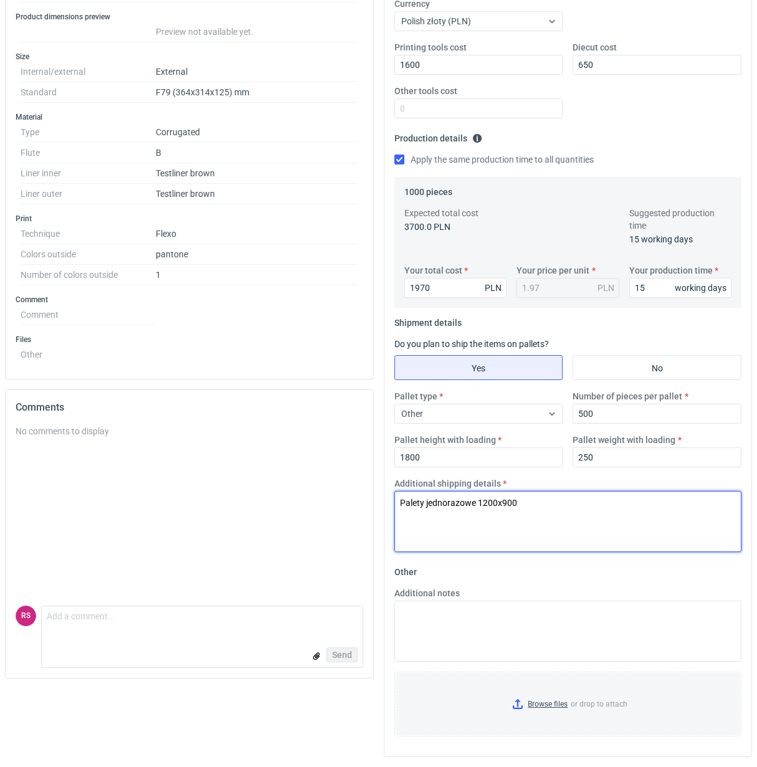
scroll to position [0, 0]
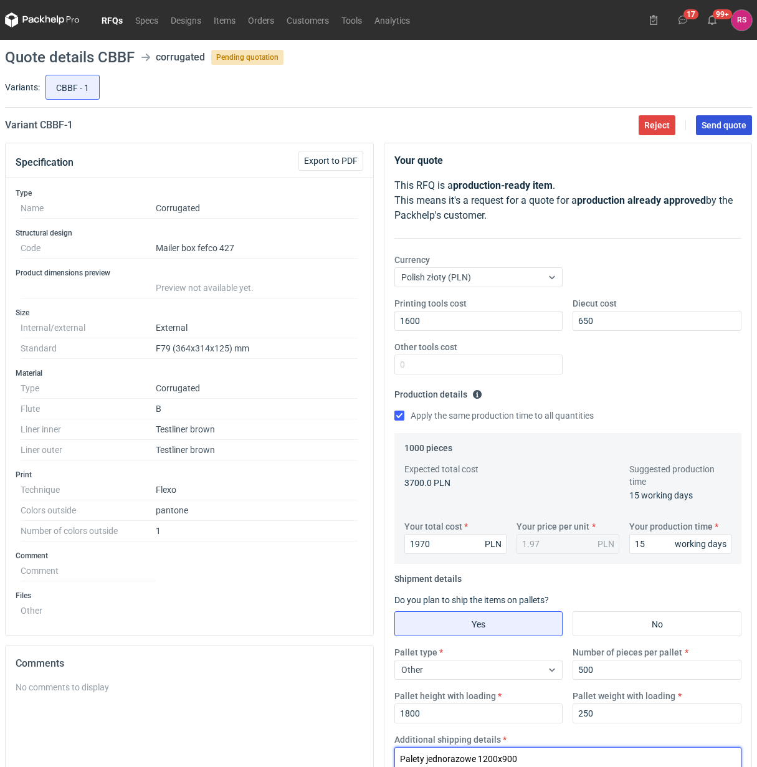
type textarea "Palety jednorazowe 1200x900"
click at [721, 128] on span "Send quote" at bounding box center [723, 125] width 45 height 9
